Goal: Communication & Community: Answer question/provide support

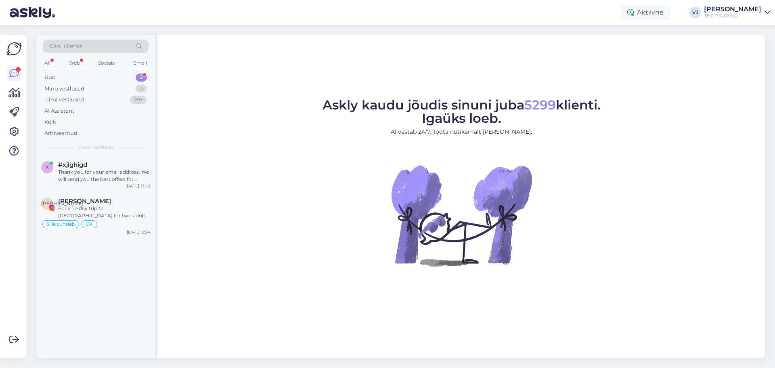
click at [77, 78] on div "Uus 2" at bounding box center [96, 77] width 106 height 11
click at [111, 172] on div "Thank you for your email address. We will send you the best offers for family-f…" at bounding box center [104, 175] width 92 height 15
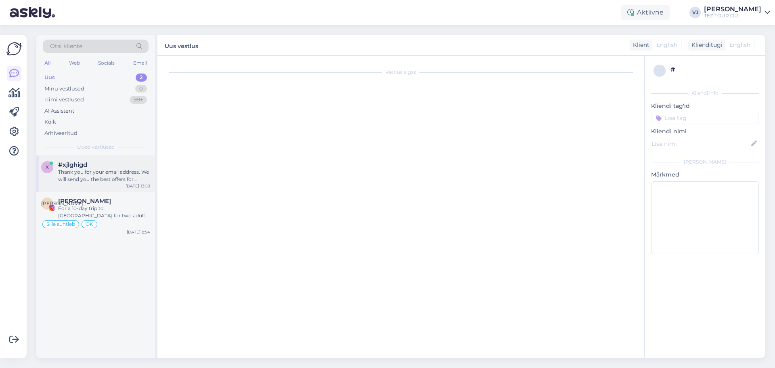
scroll to position [491, 0]
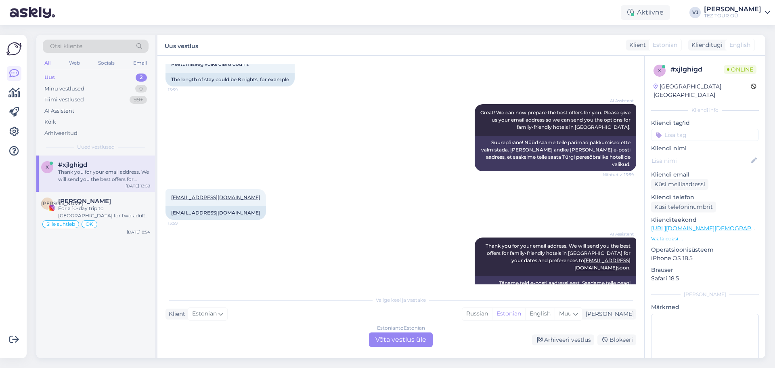
click at [408, 339] on div "Estonian to Estonian Võta vestlus üle" at bounding box center [401, 339] width 64 height 15
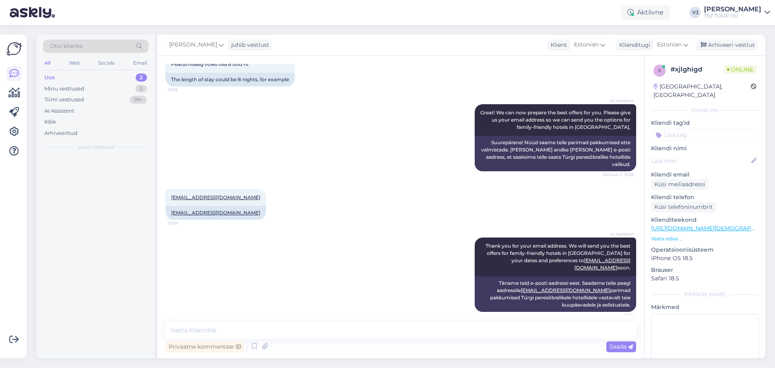
scroll to position [461, 0]
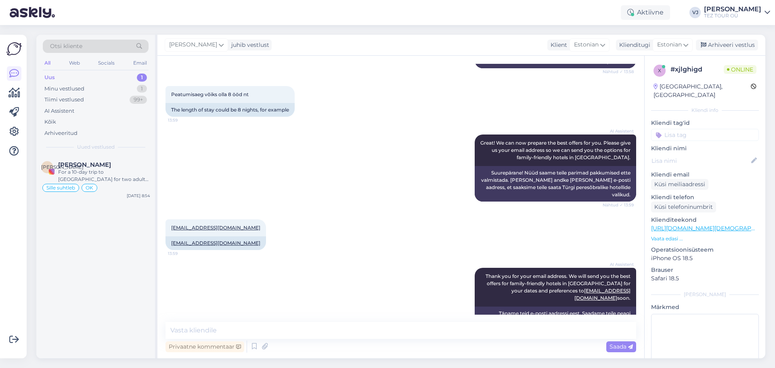
click at [713, 129] on input at bounding box center [705, 135] width 108 height 12
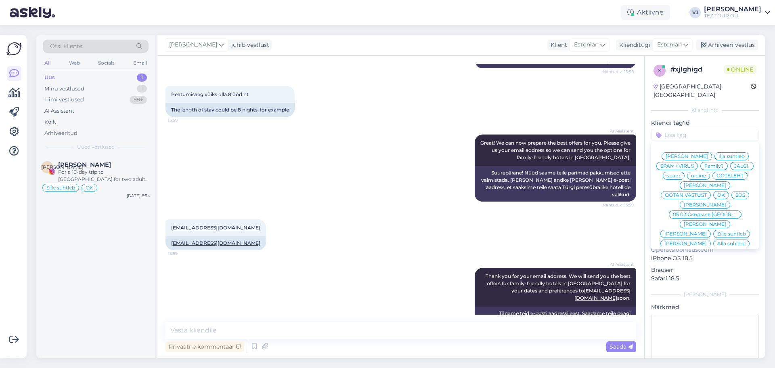
click at [704, 202] on span "[PERSON_NAME]" at bounding box center [705, 204] width 42 height 5
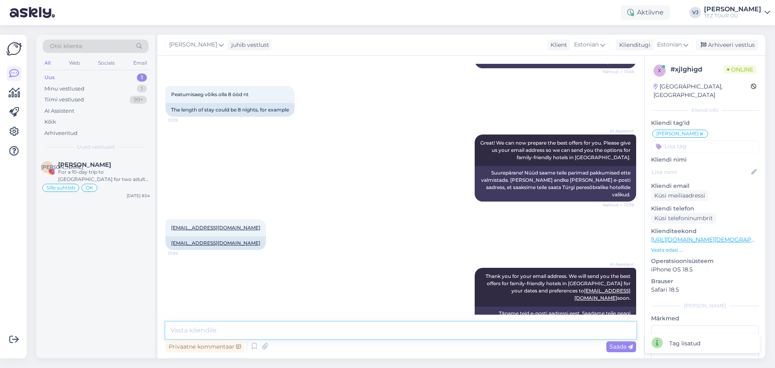
click at [284, 329] on textarea at bounding box center [400, 330] width 470 height 17
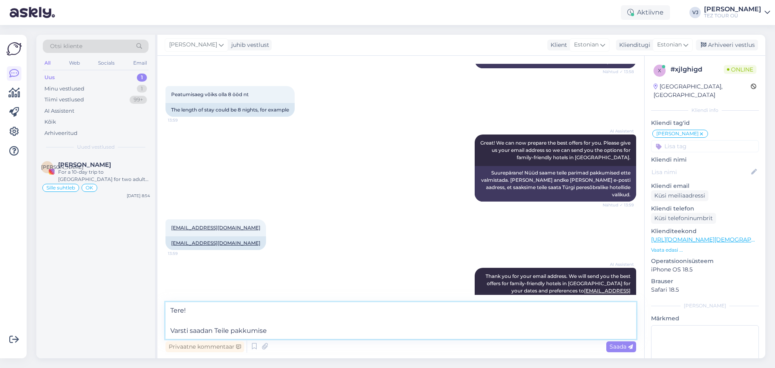
type textarea "Tere! Varsti saadan Teile pakkumised"
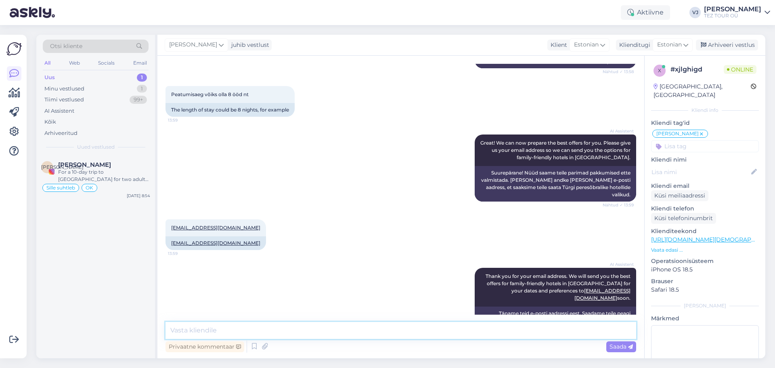
scroll to position [510, 0]
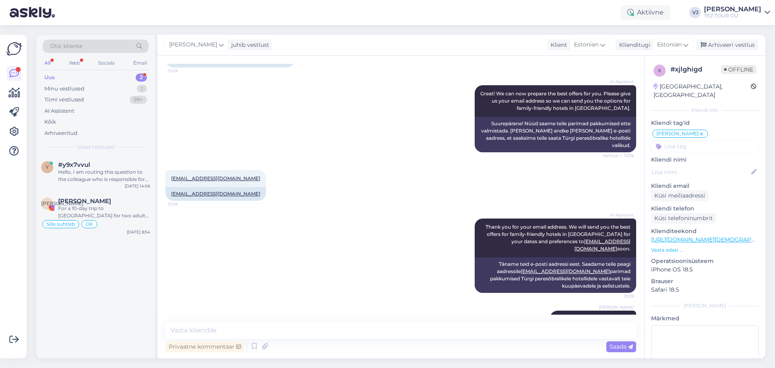
click at [123, 80] on div "Uus 2" at bounding box center [96, 77] width 106 height 11
click at [115, 175] on div "Hello, I am routing this question to the colleague who is responsible for this …" at bounding box center [104, 175] width 92 height 15
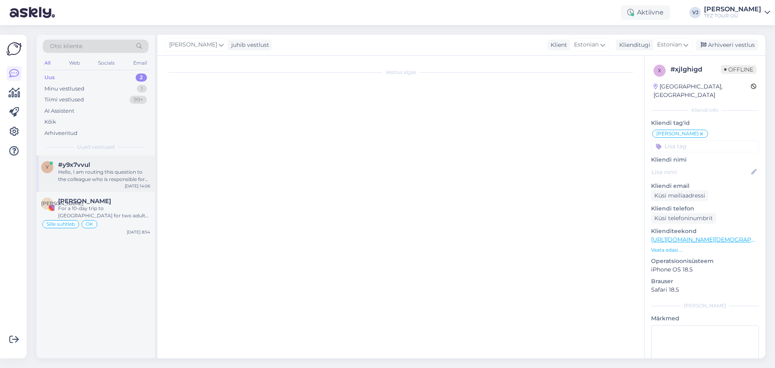
scroll to position [0, 0]
